Goal: Task Accomplishment & Management: Complete application form

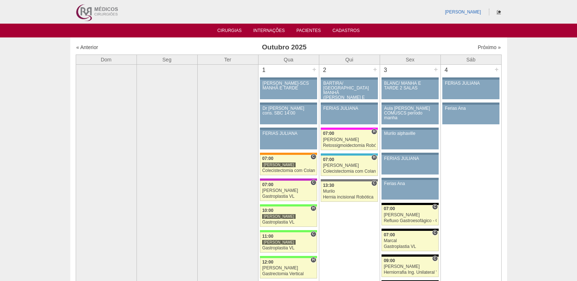
click at [497, 13] on icon at bounding box center [499, 12] width 4 height 4
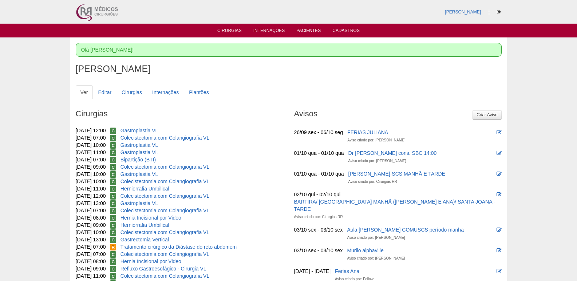
click at [228, 28] on link "Cirurgias" at bounding box center [229, 31] width 24 height 7
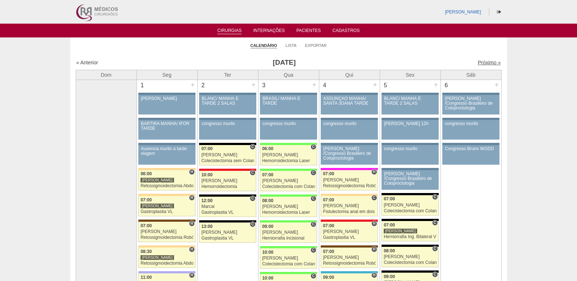
click at [478, 64] on link "Próximo »" at bounding box center [489, 63] width 23 height 6
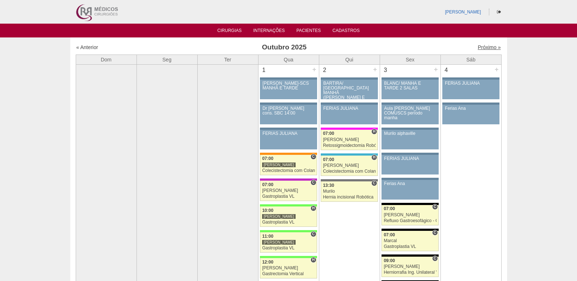
click at [482, 50] on link "Próximo »" at bounding box center [489, 47] width 23 height 6
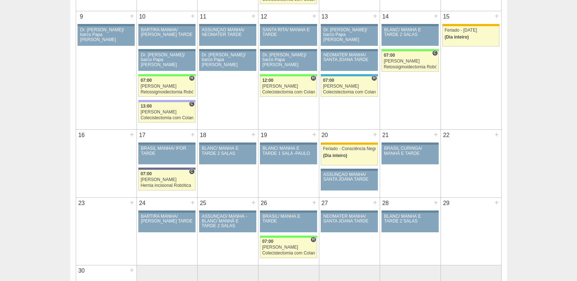
scroll to position [291, 0]
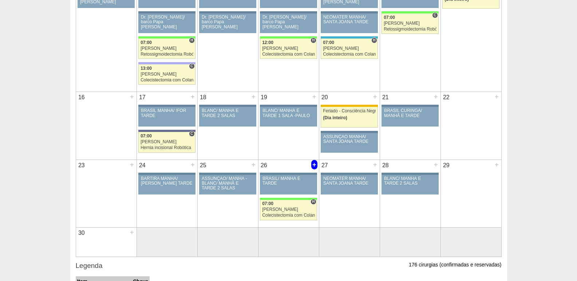
click at [313, 165] on div "+" at bounding box center [314, 164] width 6 height 9
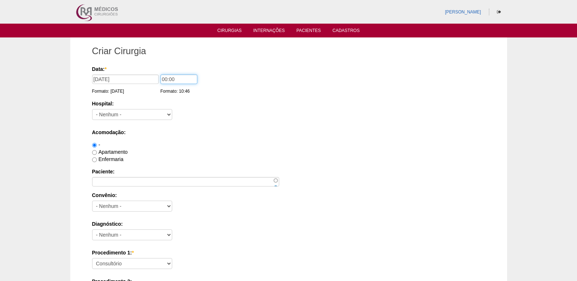
click at [163, 80] on input "00:00" at bounding box center [179, 79] width 37 height 9
type input "07:00"
click at [108, 112] on select "- Nenhum - 9 de Julho Albert Einstein Alvorada América Assunção Bartira Benefic…" at bounding box center [132, 114] width 80 height 11
select select "8"
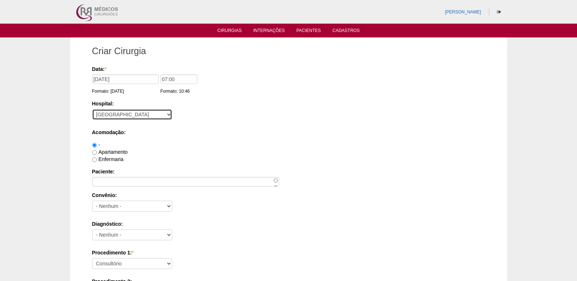
click at [92, 109] on select "- Nenhum - 9 de Julho Albert Einstein Alvorada América Assunção Bartira Benefic…" at bounding box center [132, 114] width 80 height 11
click at [111, 151] on label "Apartamento" at bounding box center [110, 152] width 36 height 6
click at [97, 151] on input "Apartamento" at bounding box center [94, 152] width 5 height 5
radio input "true"
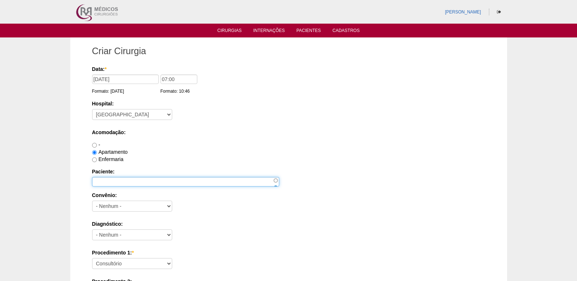
click at [110, 180] on input "Paciente:" at bounding box center [185, 181] width 187 height 9
type input "Vera Lucia Correia Carvalho Guimarães"
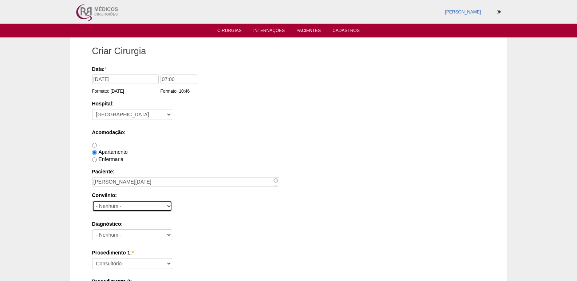
click at [146, 208] on select "- Nenhum - Abet Afresp Allianz Amil Blue Life Caasp Cabesp Caixa de Pensões Car…" at bounding box center [132, 206] width 80 height 11
select select "26"
click at [92, 201] on select "- Nenhum - Abet Afresp Allianz Amil Blue Life Caasp Cabesp Caixa de Pensões Car…" at bounding box center [132, 206] width 80 height 11
click at [236, 225] on label "Diagnóstico:" at bounding box center [288, 224] width 393 height 7
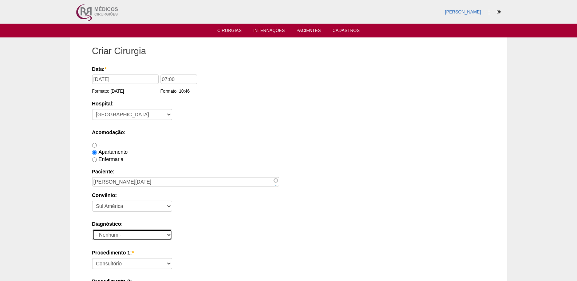
click at [172, 230] on select "- Nenhum - Abdome Agudo Abscesso Hepático Abscesso Perianal Abscesso Peritoneal…" at bounding box center [132, 235] width 80 height 11
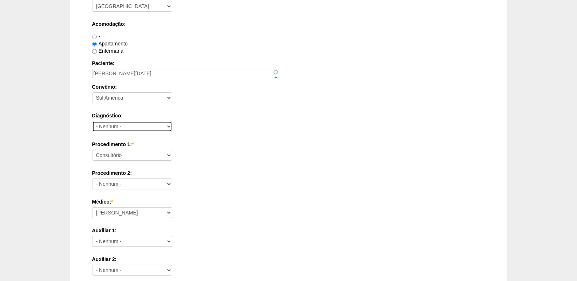
scroll to position [109, 0]
click at [121, 124] on select "- Nenhum - Abdome Agudo Abscesso Hepático Abscesso Perianal Abscesso Peritoneal…" at bounding box center [132, 125] width 80 height 11
select select "12"
click at [92, 120] on select "- Nenhum - Abdome Agudo Abscesso Hepático Abscesso Perianal Abscesso Peritoneal…" at bounding box center [132, 125] width 80 height 11
click at [206, 122] on div "Diagnóstico: - Nenhum - Abdome Agudo Abscesso Hepático Abscesso Perianal Absces…" at bounding box center [288, 123] width 393 height 24
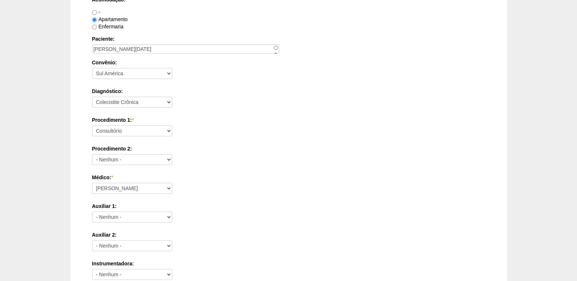
scroll to position [146, 0]
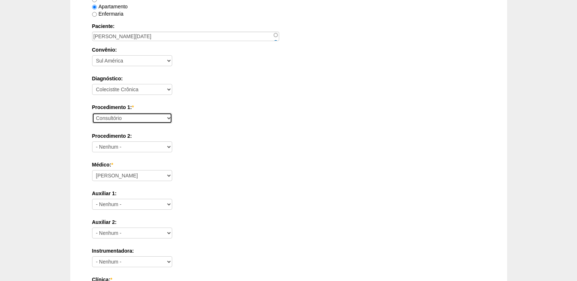
click at [139, 115] on select "Consultório Abscesso Hepático - Drenagem Abscesso perianal Amputação Abdômino P…" at bounding box center [132, 118] width 80 height 11
select select "3735"
click at [92, 113] on select "Consultório Abscesso Hepático - Drenagem Abscesso perianal Amputação Abdômino P…" at bounding box center [132, 118] width 80 height 11
click at [80, 175] on div "Criar Cirurgia Data: * 26/11/2025 Formato: 30/09/2025 07:00 Formato: 10:46 Hosp…" at bounding box center [288, 282] width 437 height 781
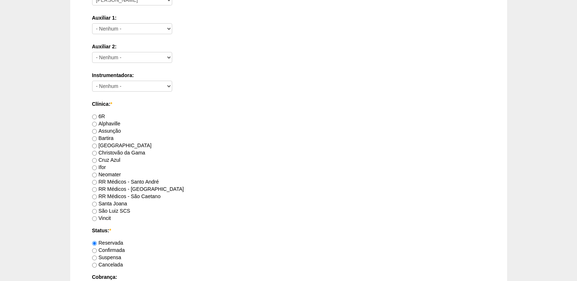
scroll to position [328, 0]
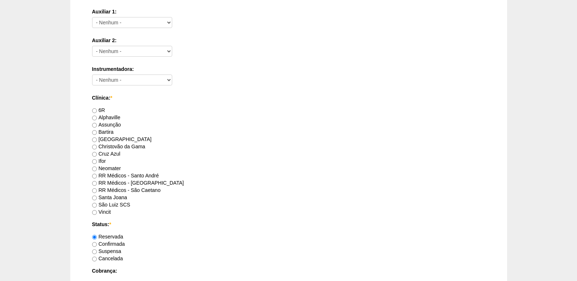
click at [104, 137] on label "[GEOGRAPHIC_DATA]" at bounding box center [122, 140] width 60 height 6
click at [97, 138] on input "[GEOGRAPHIC_DATA]" at bounding box center [94, 140] width 5 height 5
radio input "true"
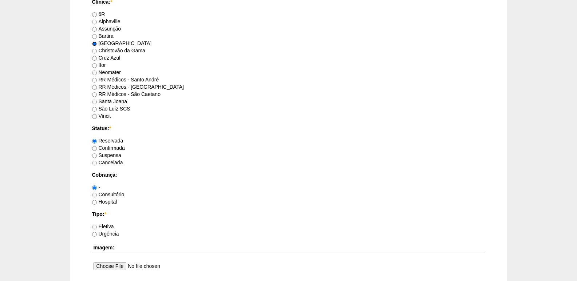
scroll to position [473, 0]
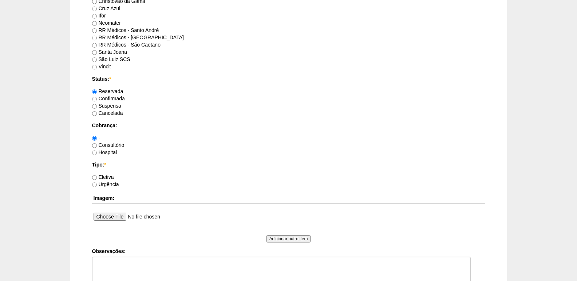
click at [107, 151] on label "Hospital" at bounding box center [104, 153] width 25 height 6
click at [97, 151] on input "Hospital" at bounding box center [94, 153] width 5 height 5
radio input "true"
click at [108, 176] on label "Eletiva" at bounding box center [103, 177] width 22 height 6
click at [97, 176] on input "Eletiva" at bounding box center [94, 177] width 5 height 5
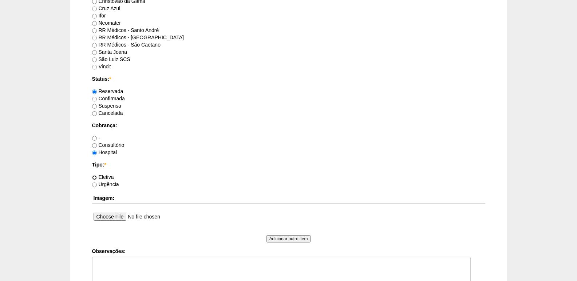
radio input "true"
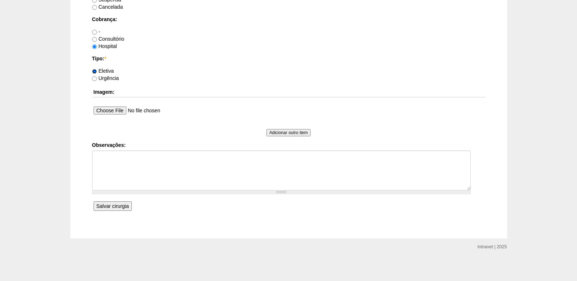
scroll to position [581, 0]
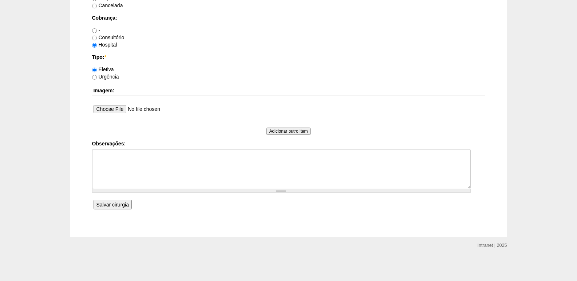
click at [110, 208] on input "Salvar cirurgia" at bounding box center [113, 204] width 38 height 9
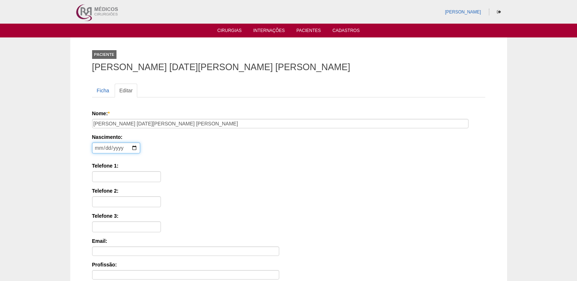
click at [96, 147] on input "date" at bounding box center [116, 148] width 48 height 11
type input "1967-10-15"
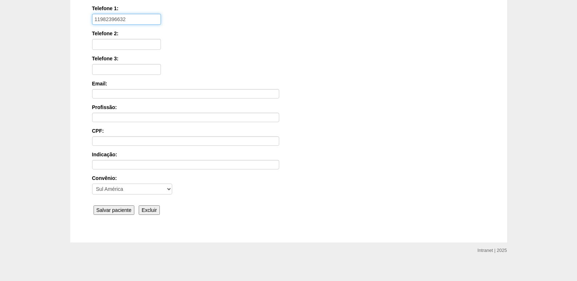
scroll to position [163, 0]
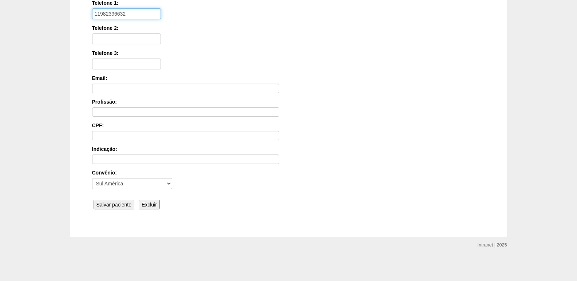
type input "11982396632"
click at [110, 204] on input "Salvar paciente" at bounding box center [114, 204] width 41 height 9
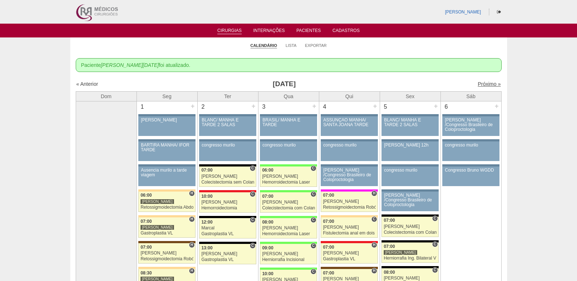
click at [485, 83] on link "Próximo »" at bounding box center [489, 84] width 23 height 6
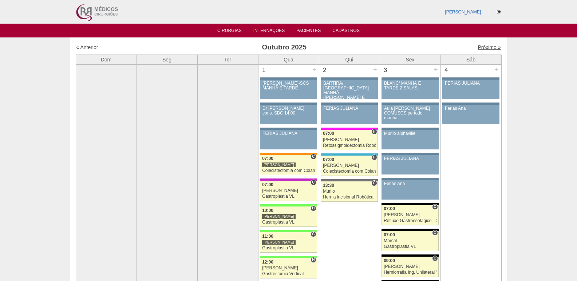
click at [486, 47] on link "Próximo »" at bounding box center [489, 47] width 23 height 6
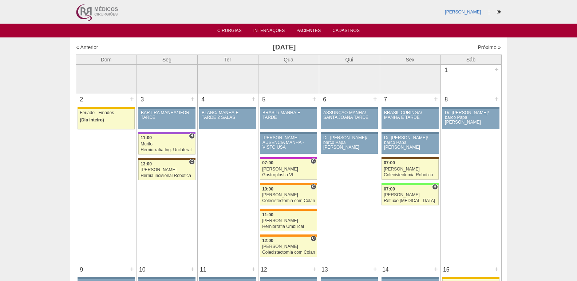
scroll to position [473, 0]
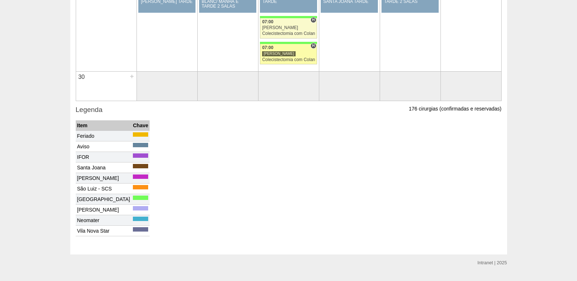
click at [293, 55] on div "[PERSON_NAME]" at bounding box center [288, 53] width 53 height 5
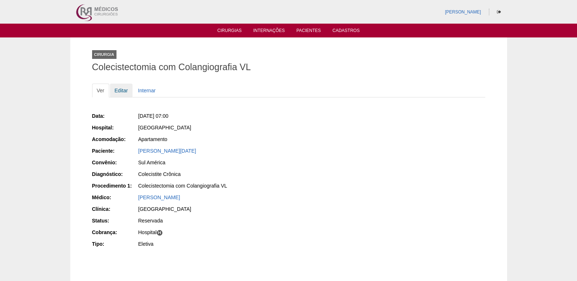
click at [125, 90] on link "Editar" at bounding box center [121, 91] width 23 height 14
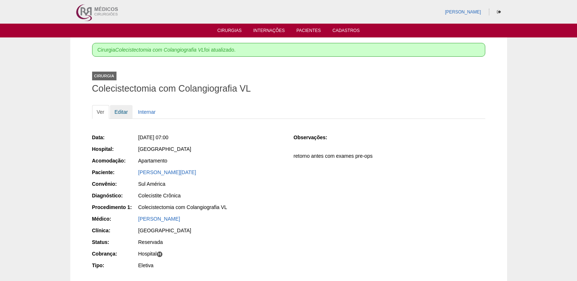
click at [121, 114] on link "Editar" at bounding box center [121, 112] width 23 height 14
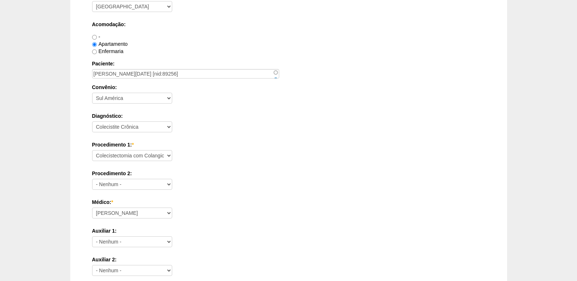
scroll to position [146, 0]
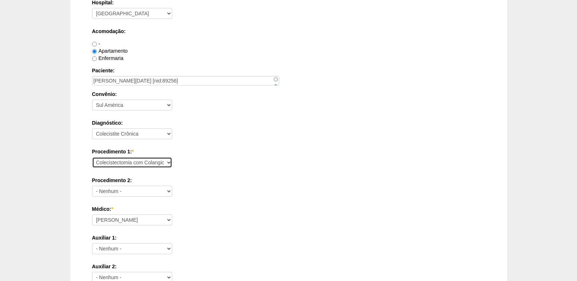
click at [126, 161] on select "Consultório Abscesso Hepático - Drenagem Abscesso perianal Amputação Abdômino P…" at bounding box center [132, 162] width 80 height 11
select select "3740"
click at [92, 157] on select "Consultório Abscesso Hepático - Drenagem Abscesso perianal Amputação Abdômino P…" at bounding box center [132, 162] width 80 height 11
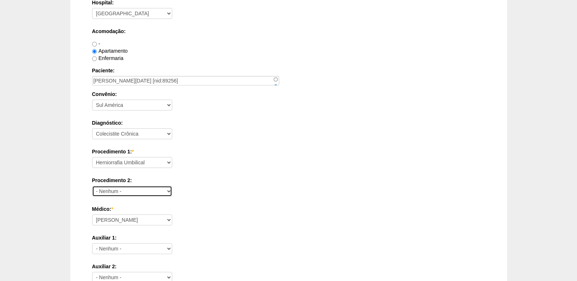
click at [119, 189] on select "- Nenhum - Consultório Abscesso Hepático - Drenagem Abscesso perianal Amputação…" at bounding box center [132, 191] width 80 height 11
select select "3735"
click at [92, 186] on select "- Nenhum - Consultório Abscesso Hepático - Drenagem Abscesso perianal Amputação…" at bounding box center [132, 191] width 80 height 11
click at [207, 181] on label "Procedimento 2:" at bounding box center [288, 180] width 393 height 7
click at [172, 186] on select "- Nenhum - Consultório Abscesso Hepático - Drenagem Abscesso perianal Amputação…" at bounding box center [132, 191] width 80 height 11
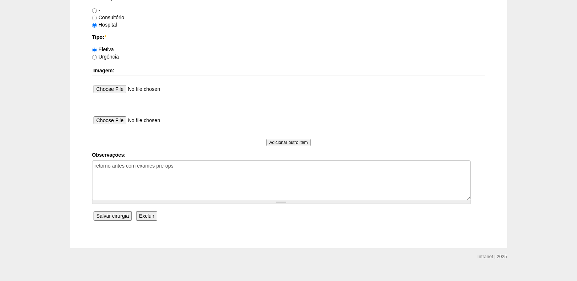
scroll to position [655, 0]
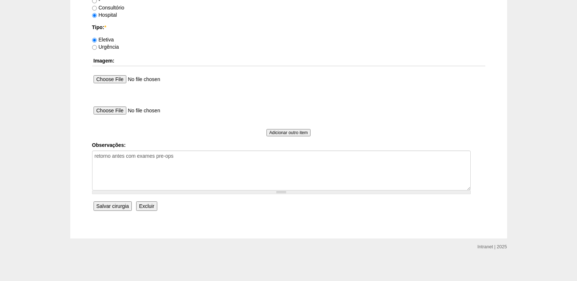
click at [116, 206] on input "Salvar cirurgia" at bounding box center [113, 206] width 38 height 9
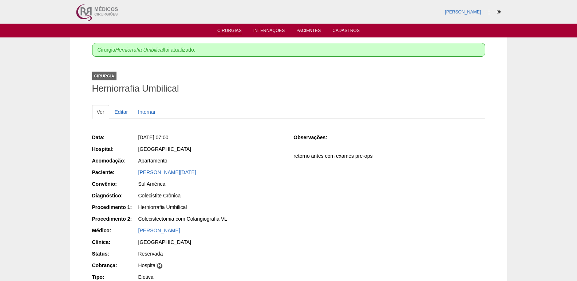
click at [224, 29] on link "Cirurgias" at bounding box center [229, 31] width 24 height 6
